Goal: Task Accomplishment & Management: Manage account settings

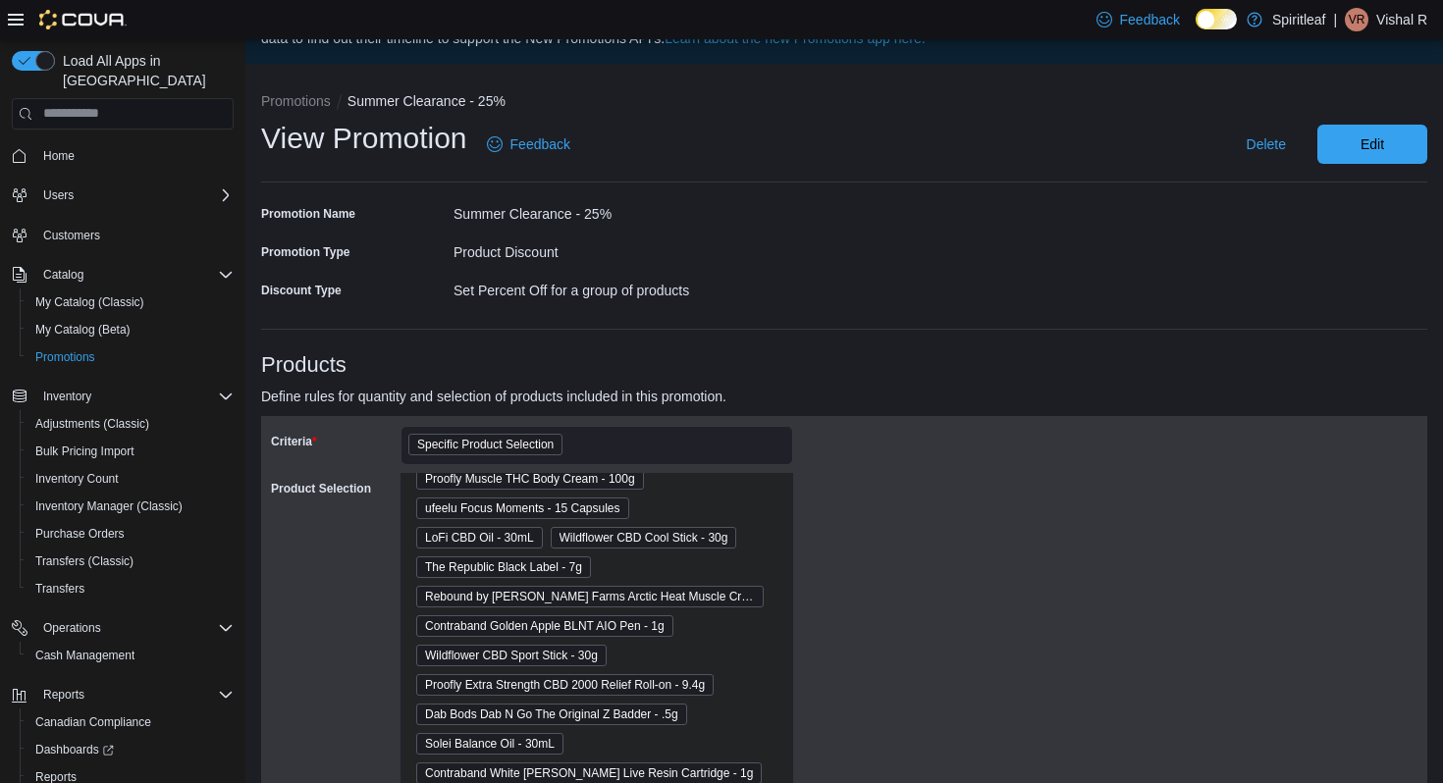
scroll to position [81, 0]
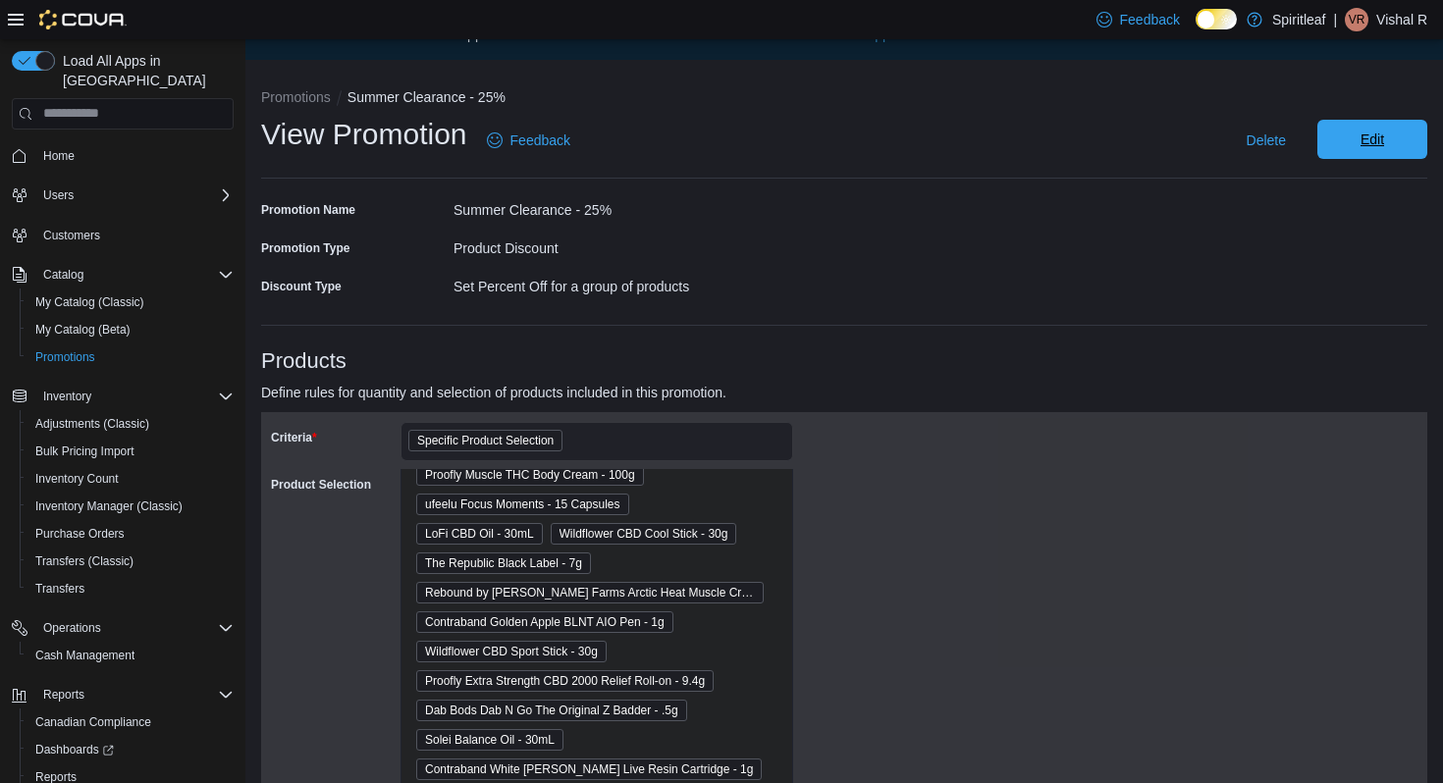
click at [1364, 135] on span "Edit" at bounding box center [1372, 140] width 24 height 20
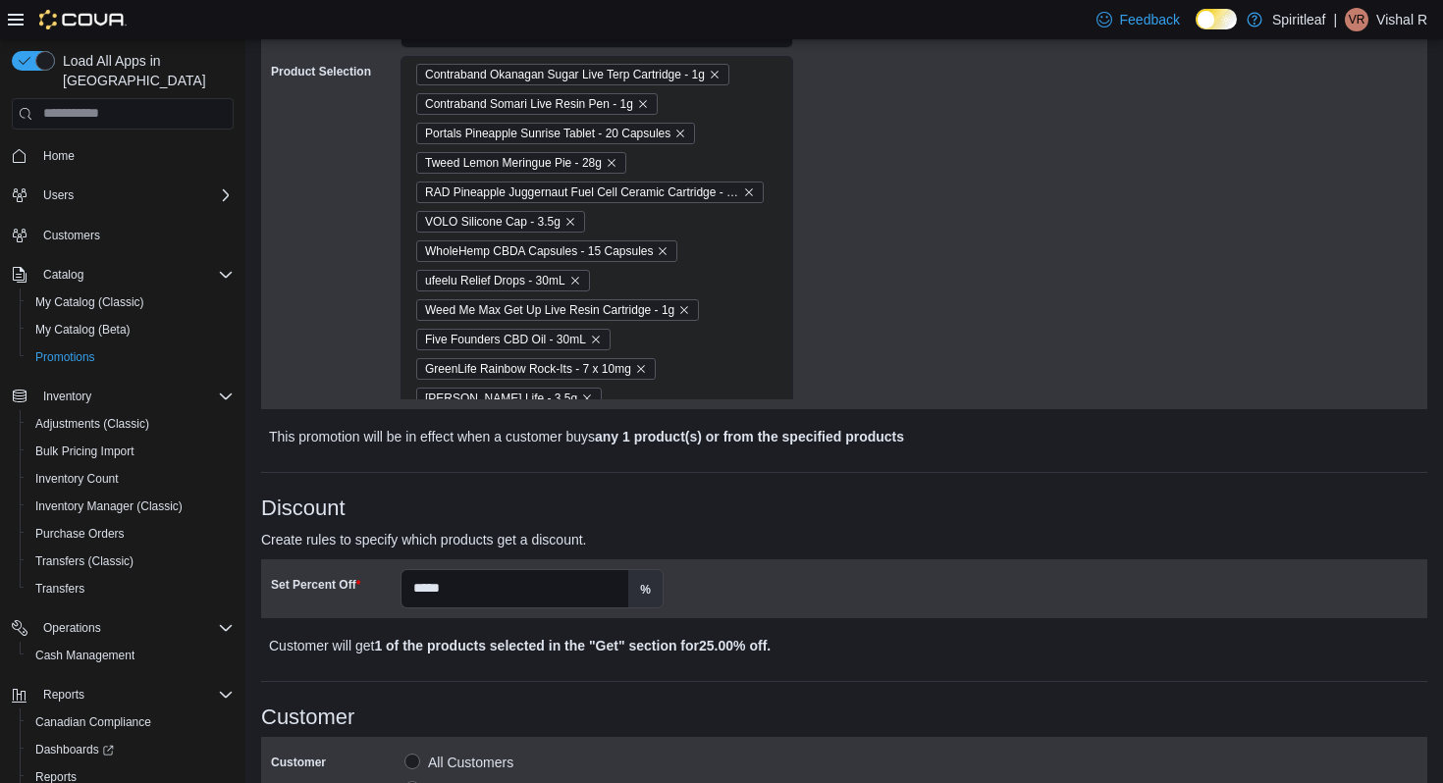
scroll to position [700, 0]
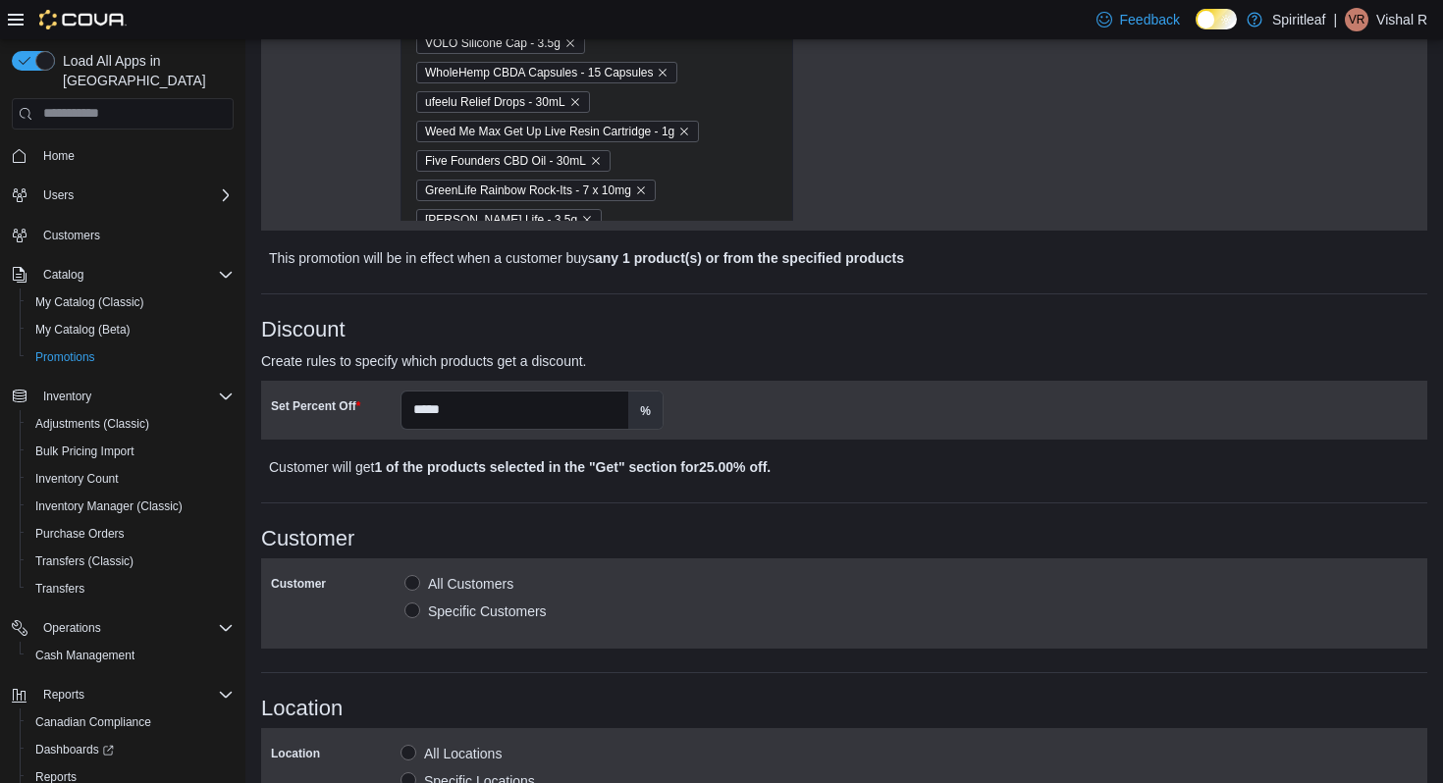
click at [734, 189] on div "Contraband Okanagan Sugar Live Terp Cartridge - 1g Contraband Somari Live Resin…" at bounding box center [596, 543] width 393 height 1333
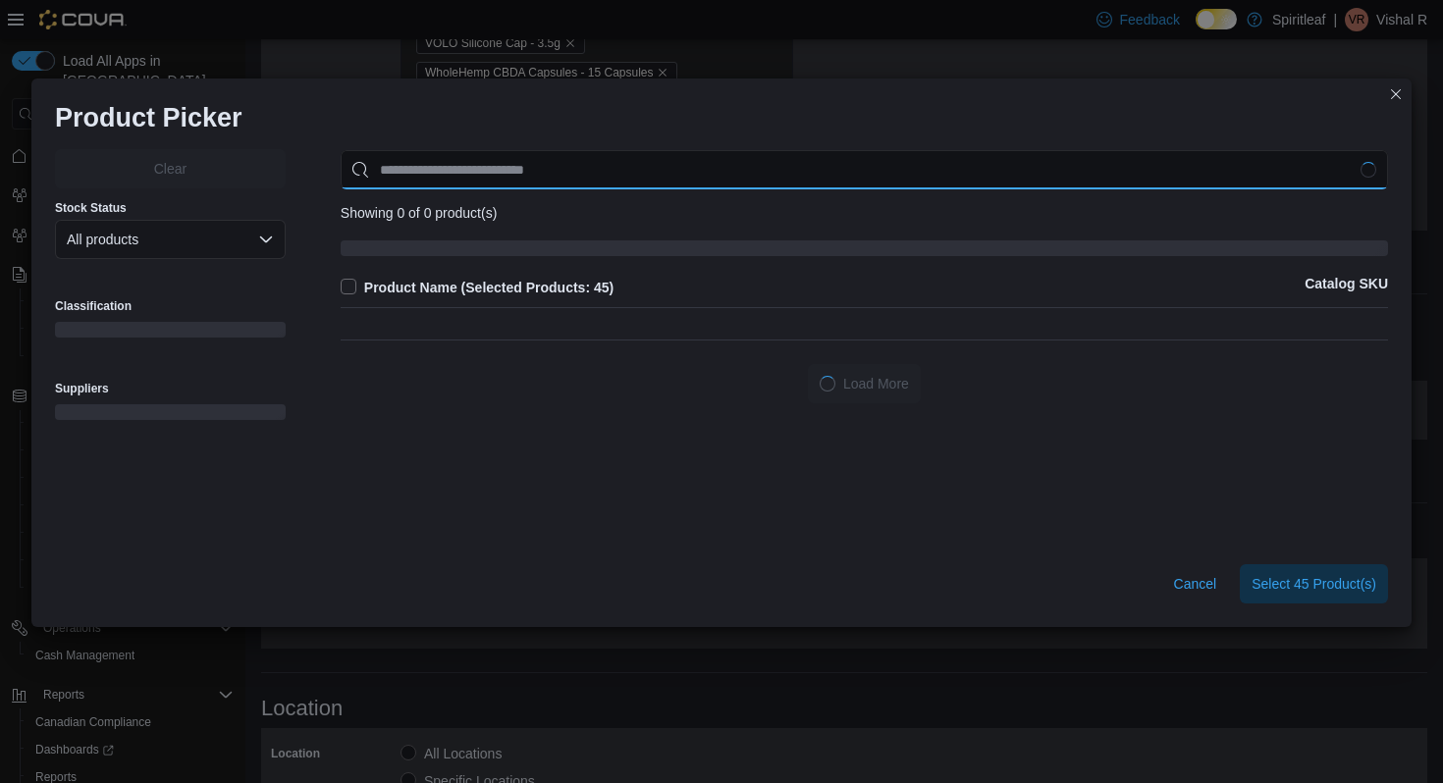
click at [722, 171] on input "Use aria labels when no actual label is in use" at bounding box center [864, 169] width 1047 height 39
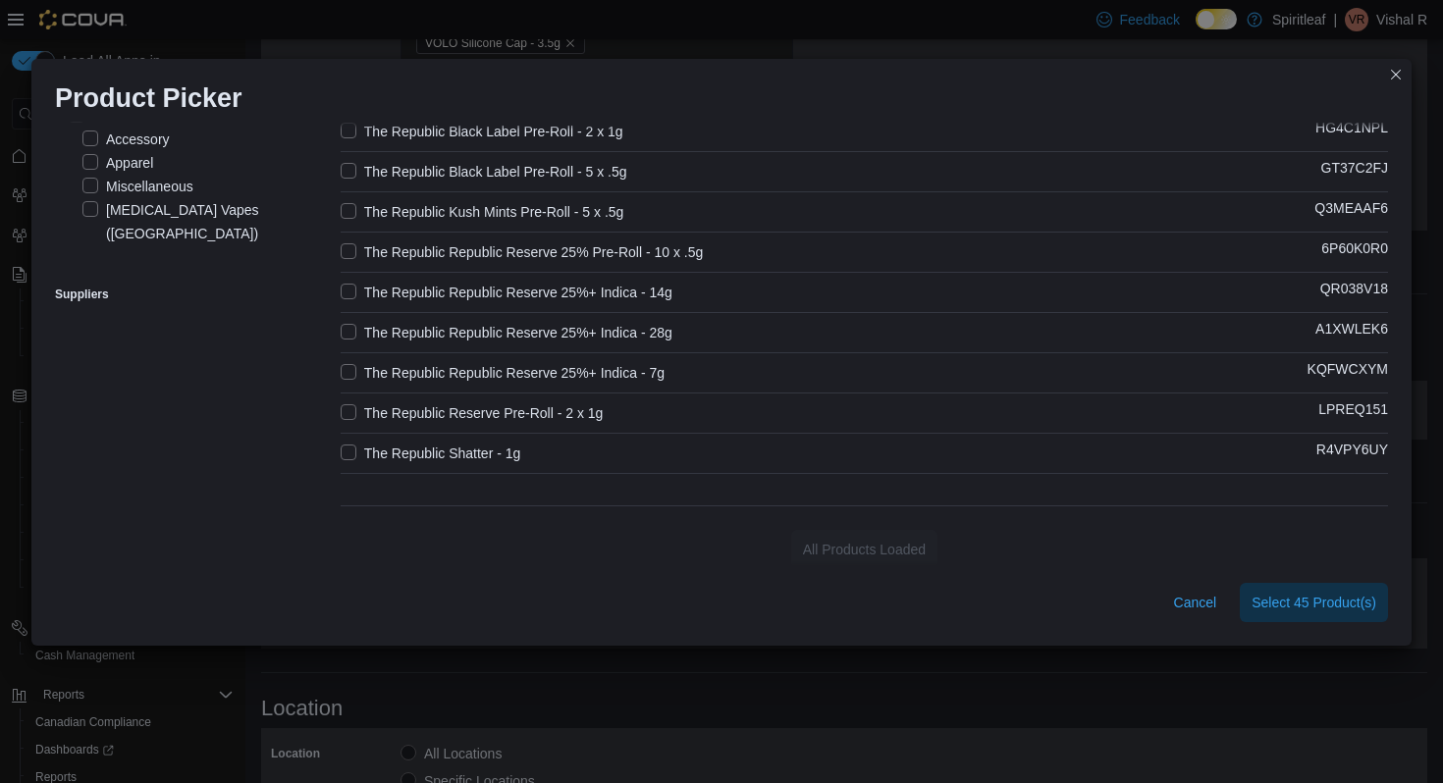
scroll to position [226, 0]
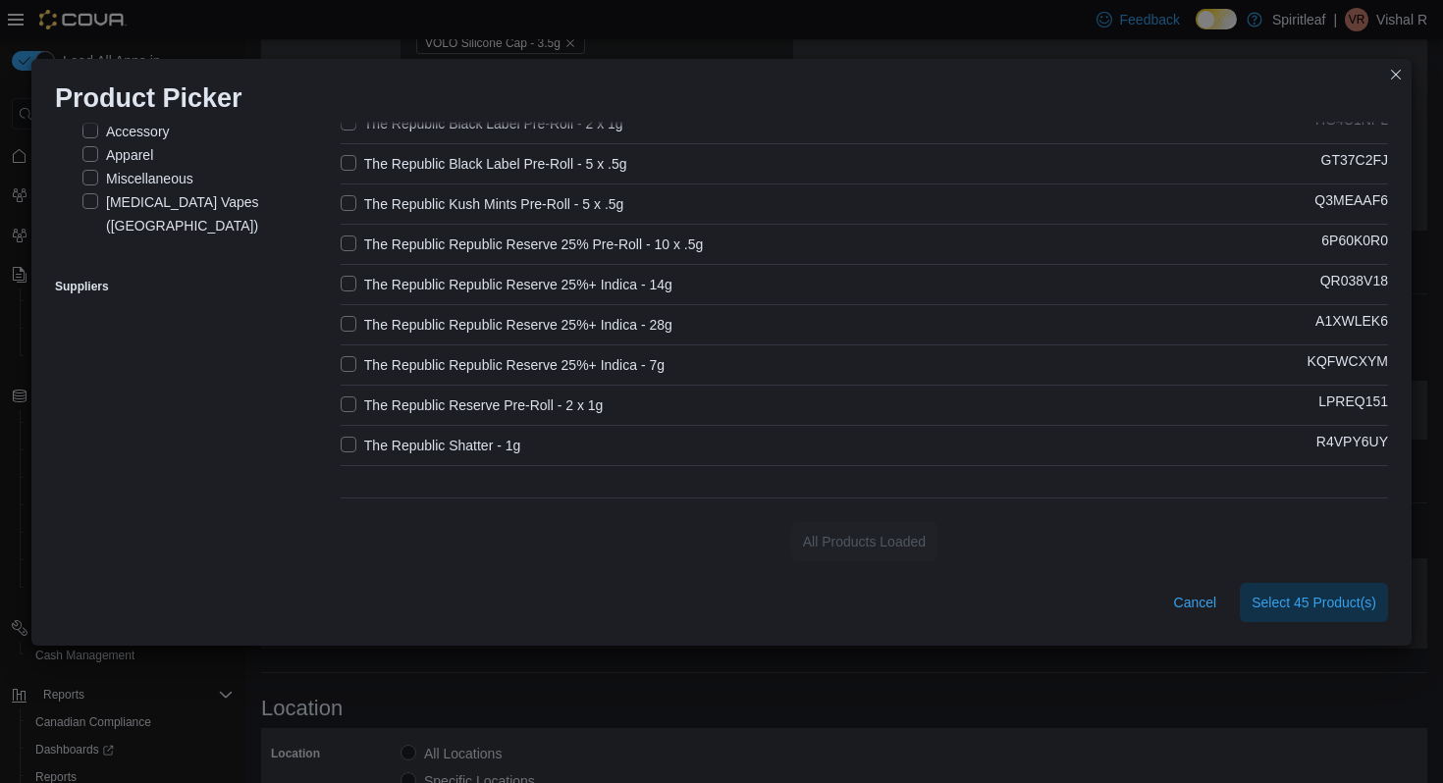
type input "********"
click at [350, 406] on label "The Republic Reserve Pre-Roll - 2 x 1g" at bounding box center [472, 406] width 263 height 24
click at [1251, 599] on span "Select 46 Product(s)" at bounding box center [1313, 602] width 125 height 20
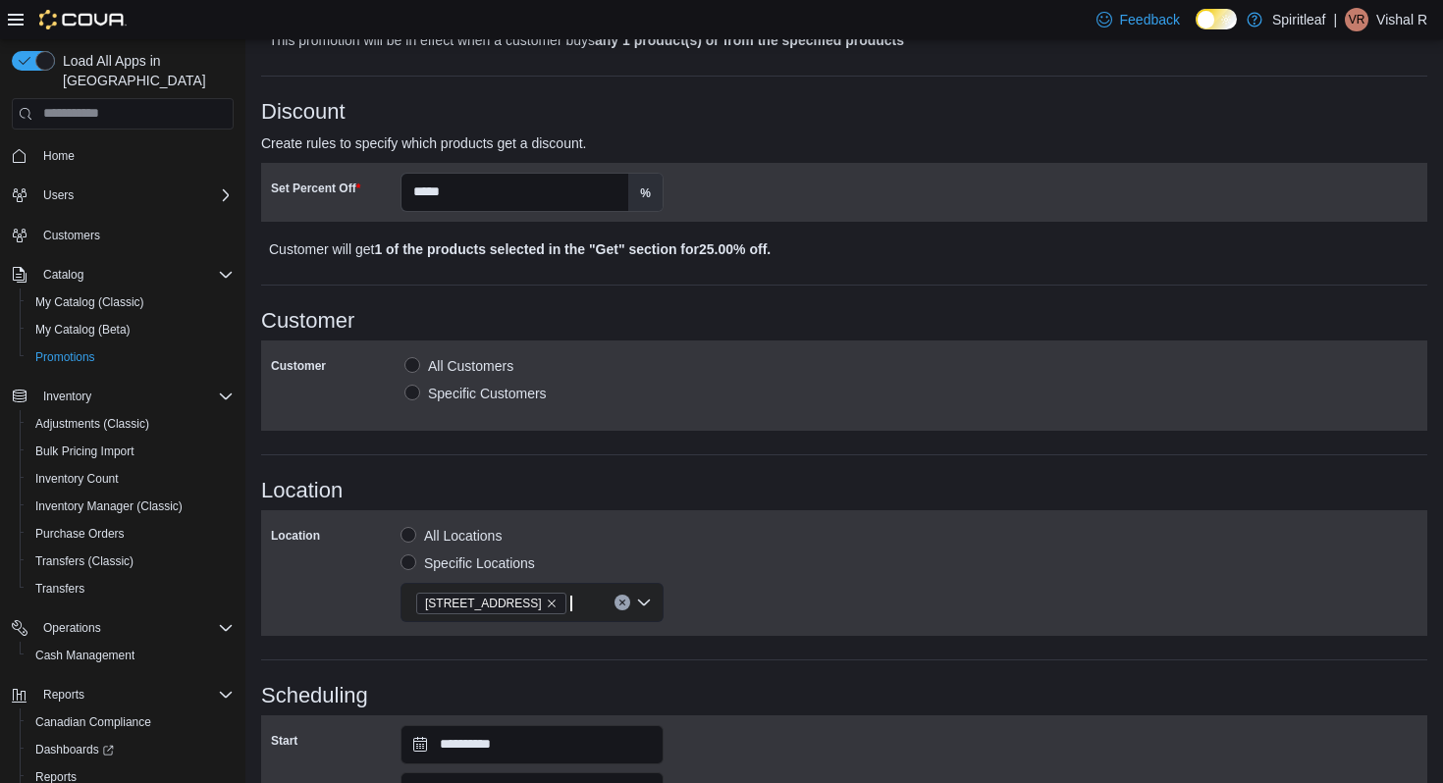
scroll to position [1178, 0]
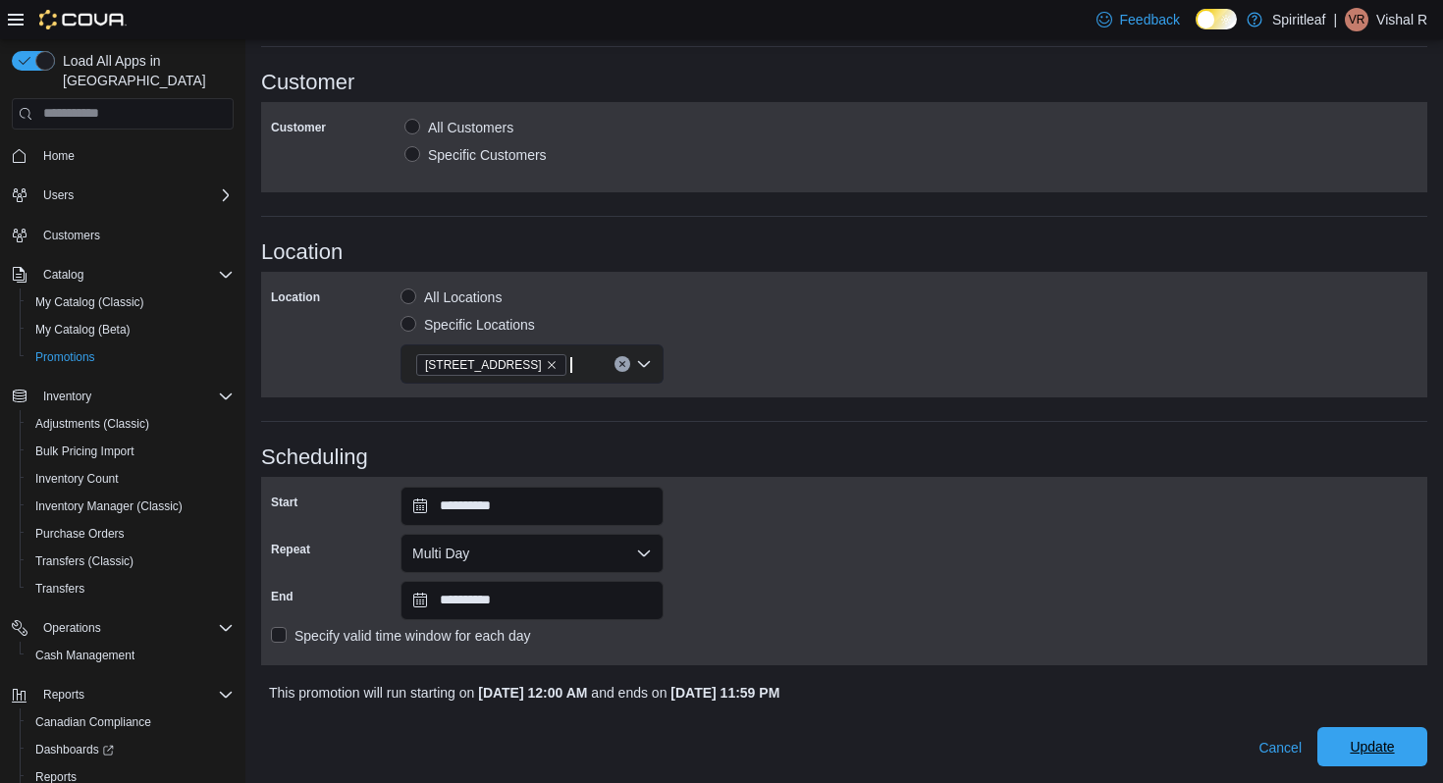
click at [1361, 746] on span "Update" at bounding box center [1371, 747] width 44 height 20
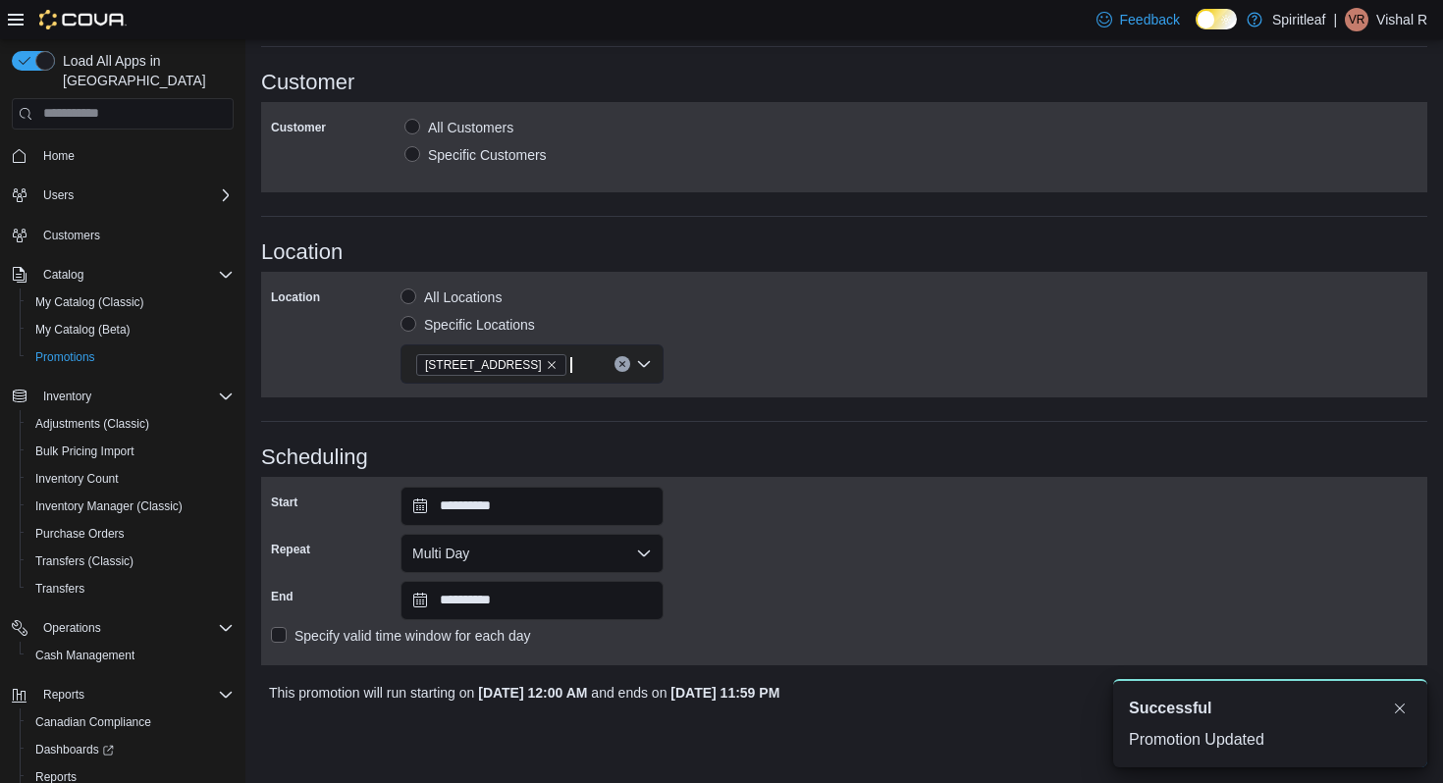
scroll to position [0, 0]
